Goal: Find specific page/section: Find specific page/section

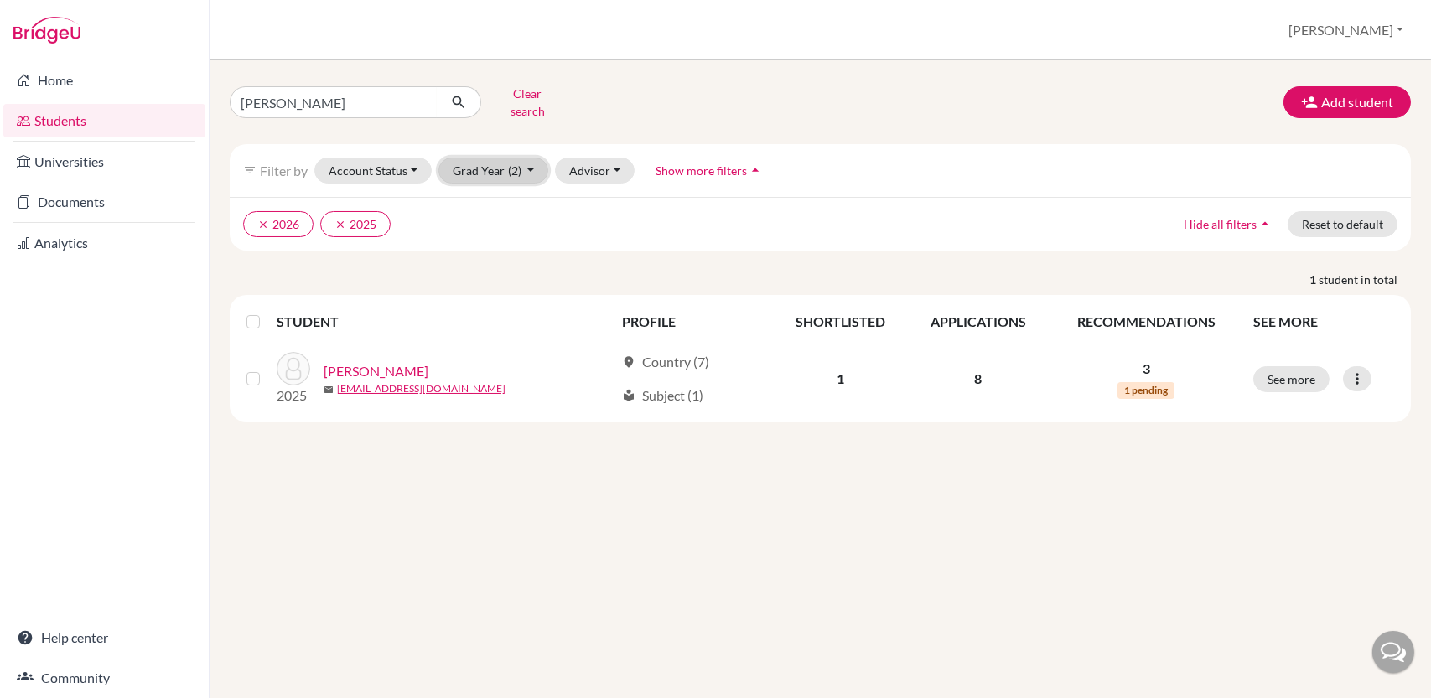
click at [530, 158] on button "Grad Year (2)" at bounding box center [493, 171] width 111 height 26
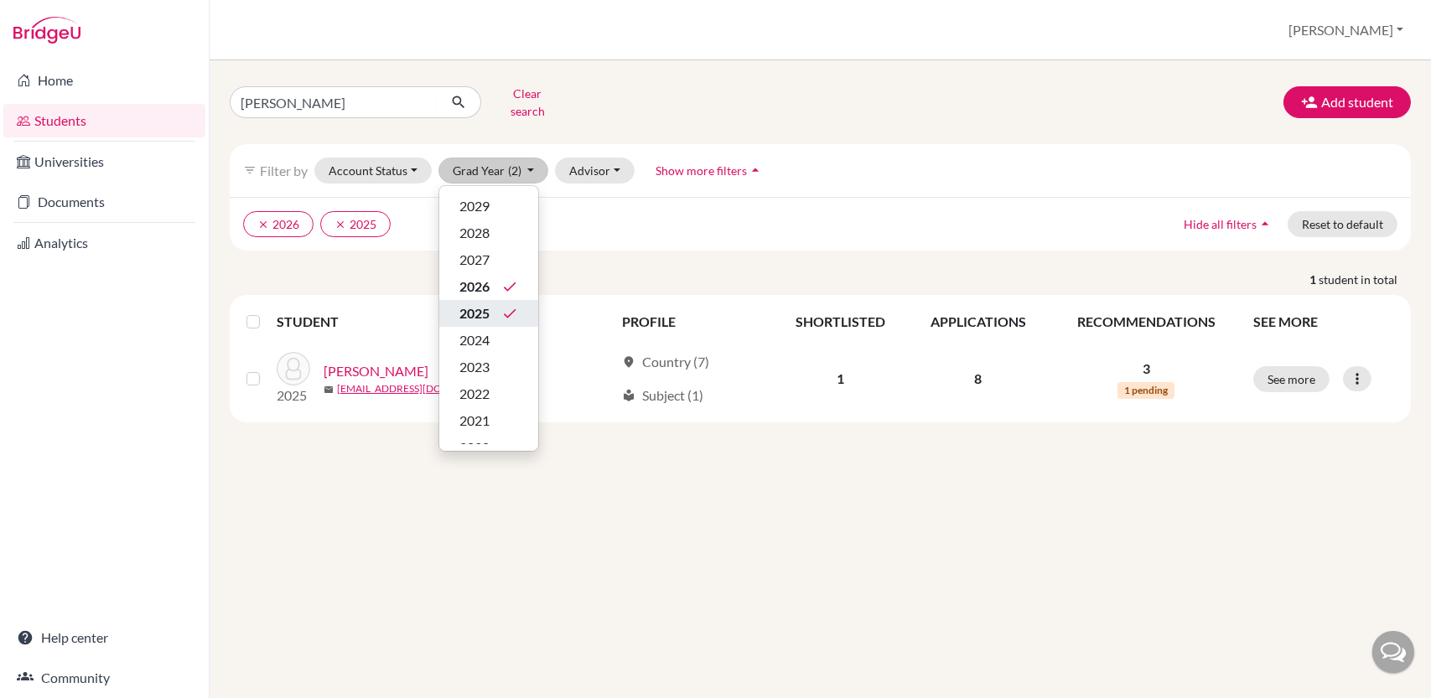
click at [502, 308] on icon "done" at bounding box center [509, 313] width 17 height 17
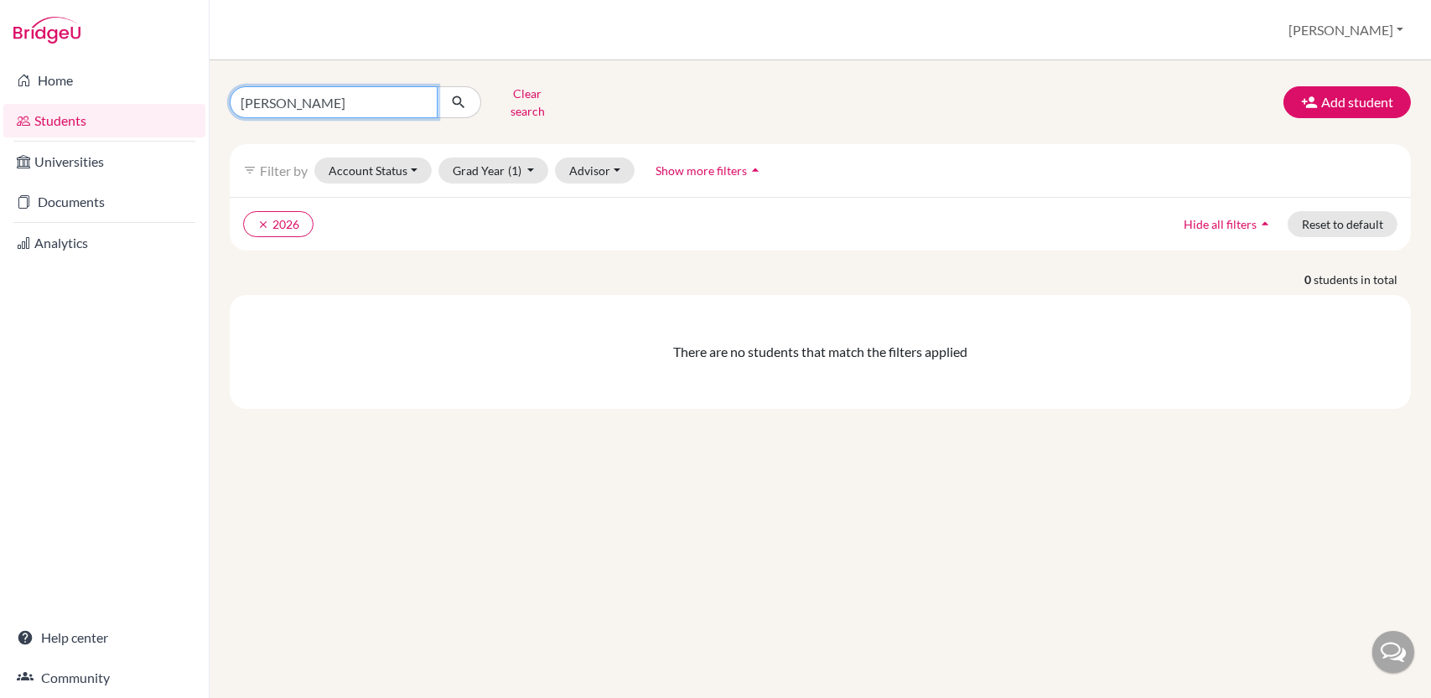
click at [422, 95] on input "[PERSON_NAME]" at bounding box center [334, 102] width 208 height 32
type input "[PERSON_NAME]"
click button "submit" at bounding box center [459, 102] width 44 height 32
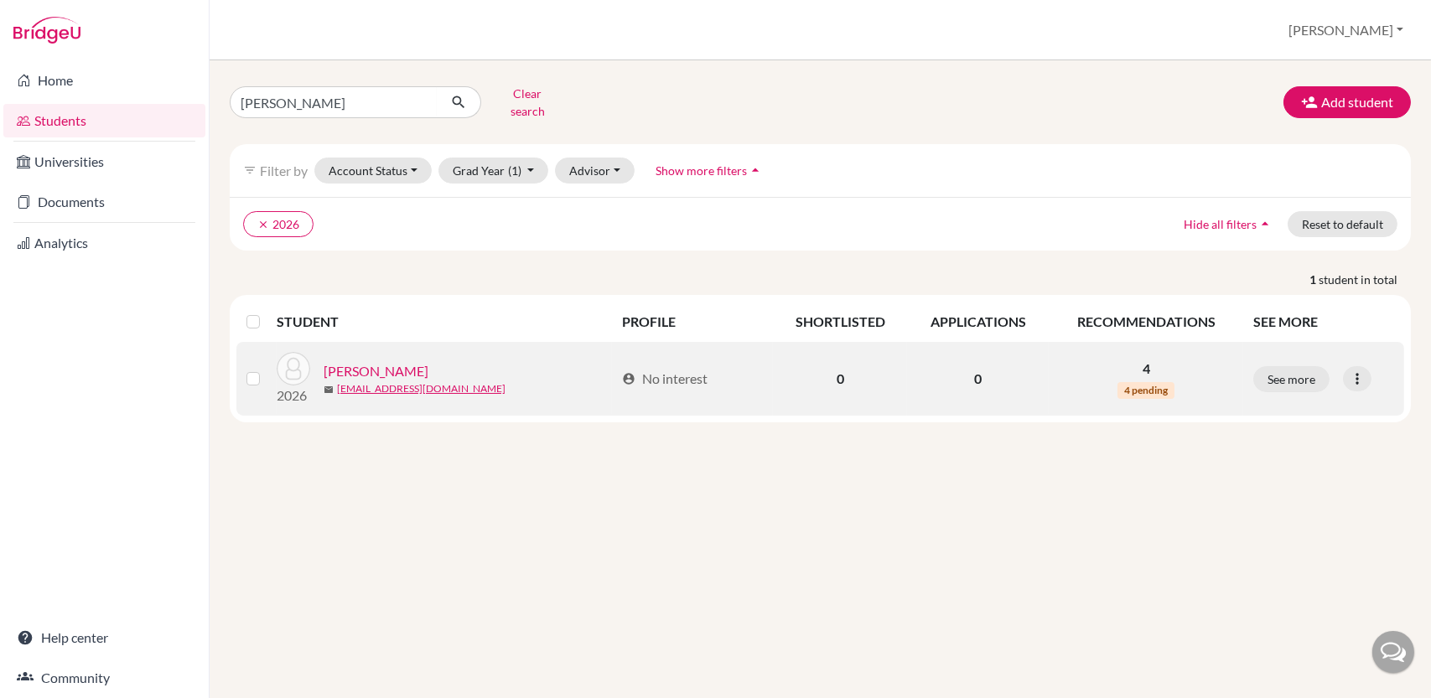
click at [384, 361] on link "[PERSON_NAME]" at bounding box center [375, 371] width 105 height 20
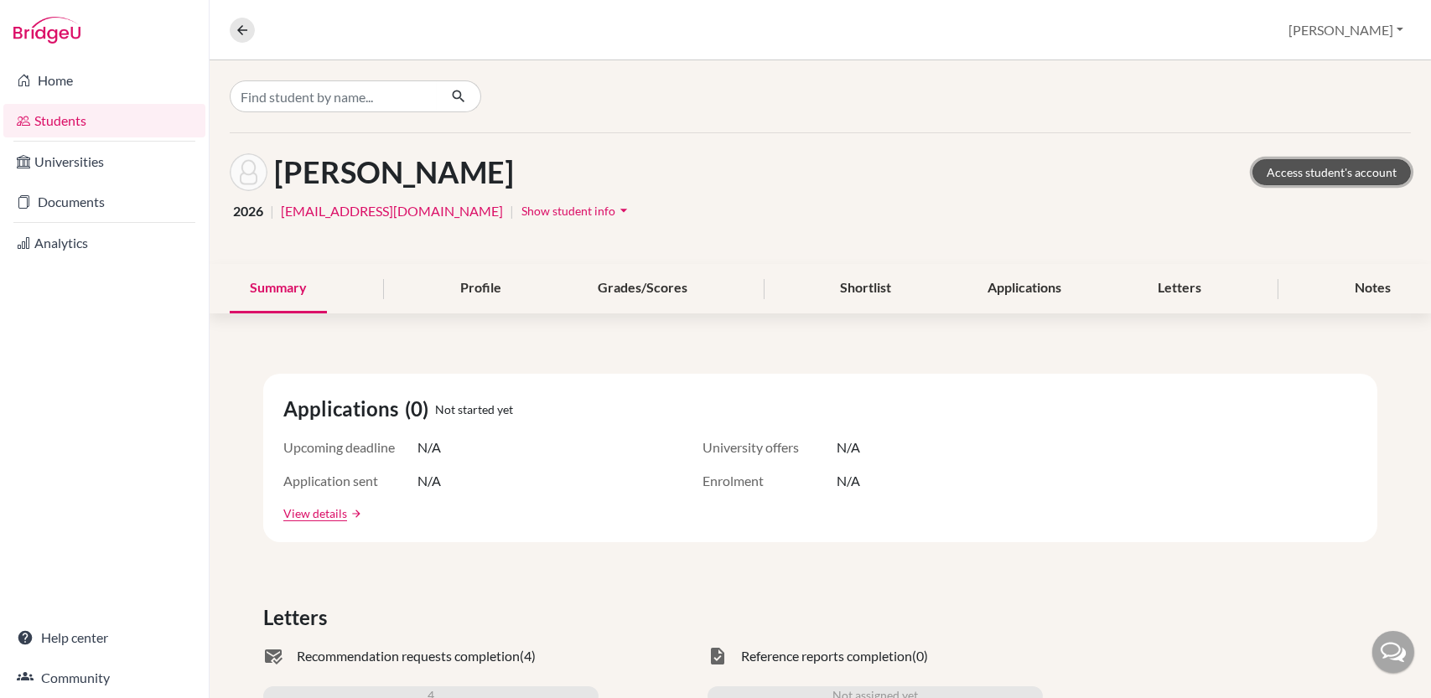
click at [1311, 164] on link "Access student's account" at bounding box center [1331, 172] width 158 height 26
